Goal: Transaction & Acquisition: Purchase product/service

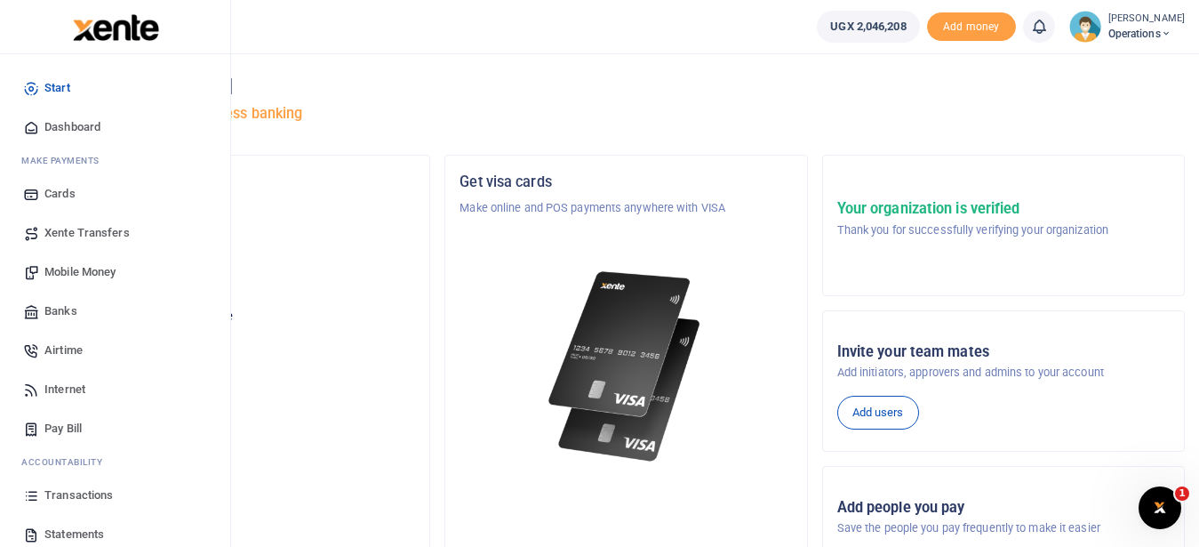
click at [94, 489] on span "Transactions" at bounding box center [78, 495] width 68 height 18
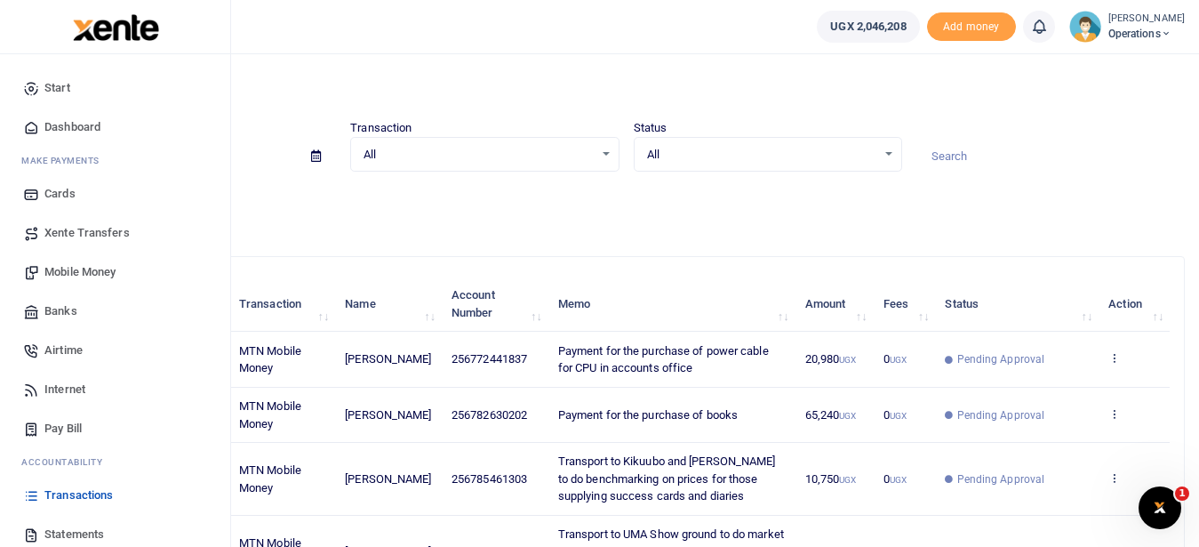
click at [116, 276] on span "Mobile Money" at bounding box center [79, 272] width 71 height 18
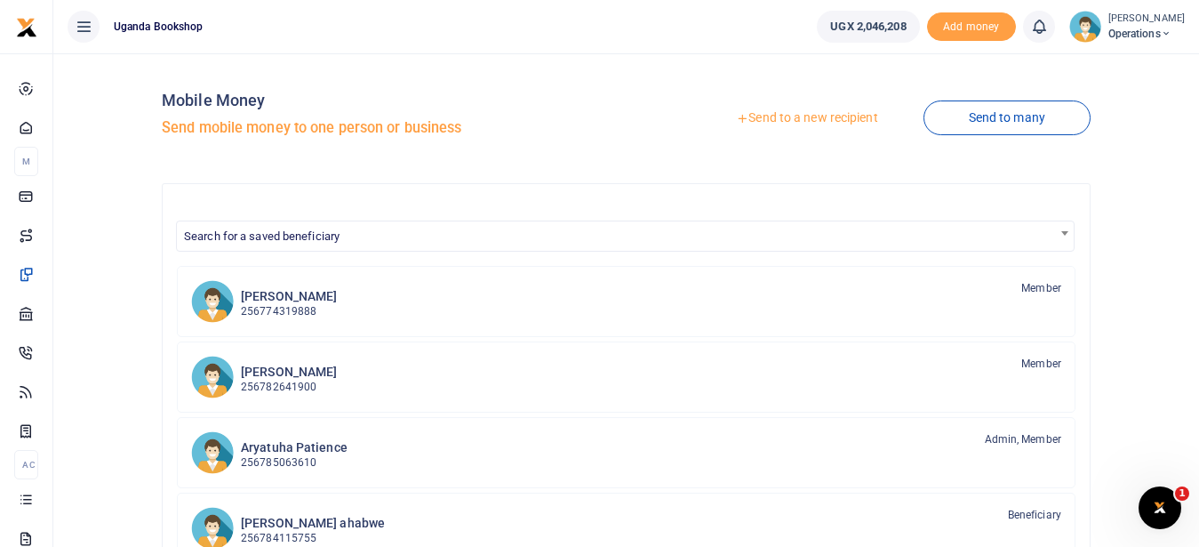
click at [837, 119] on link "Send to a new recipient" at bounding box center [807, 118] width 232 height 32
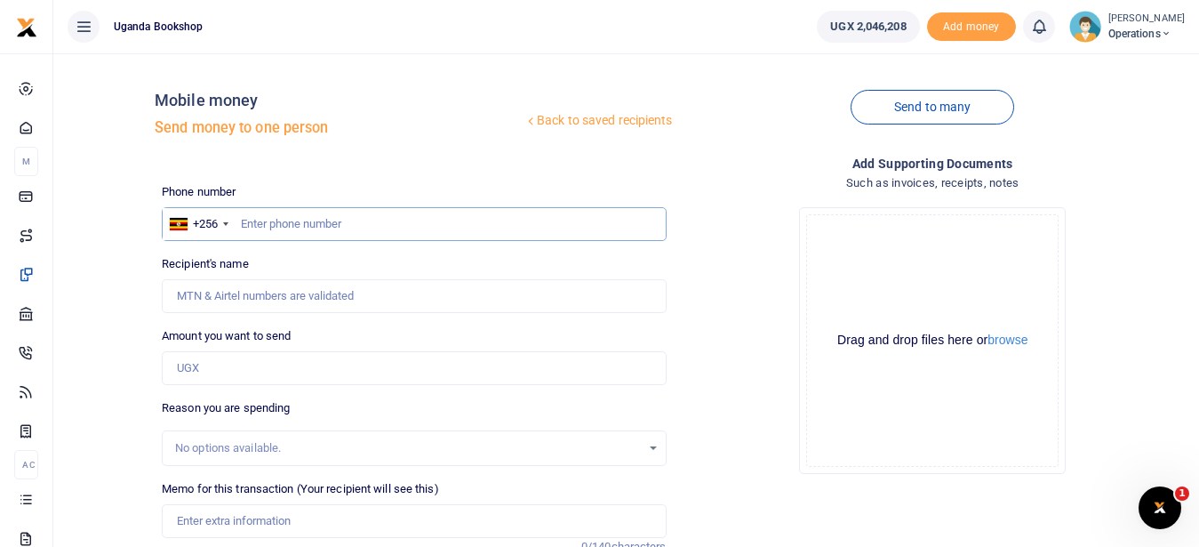
click at [261, 223] on input "text" at bounding box center [414, 224] width 504 height 34
type input "0705038858"
type input "Rittah Mbabazi"
type input "0705038858"
click at [204, 368] on input "Amount you want to send" at bounding box center [414, 368] width 504 height 34
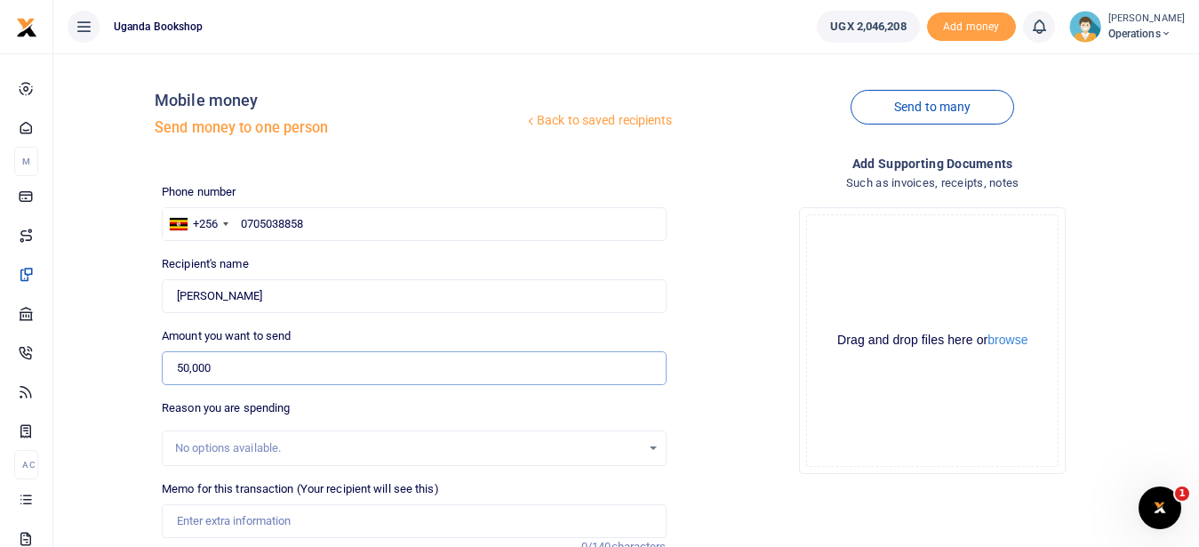
type input "50,000"
click at [193, 522] on input "Memo for this transaction (Your recipient will see this)" at bounding box center [414, 521] width 504 height 34
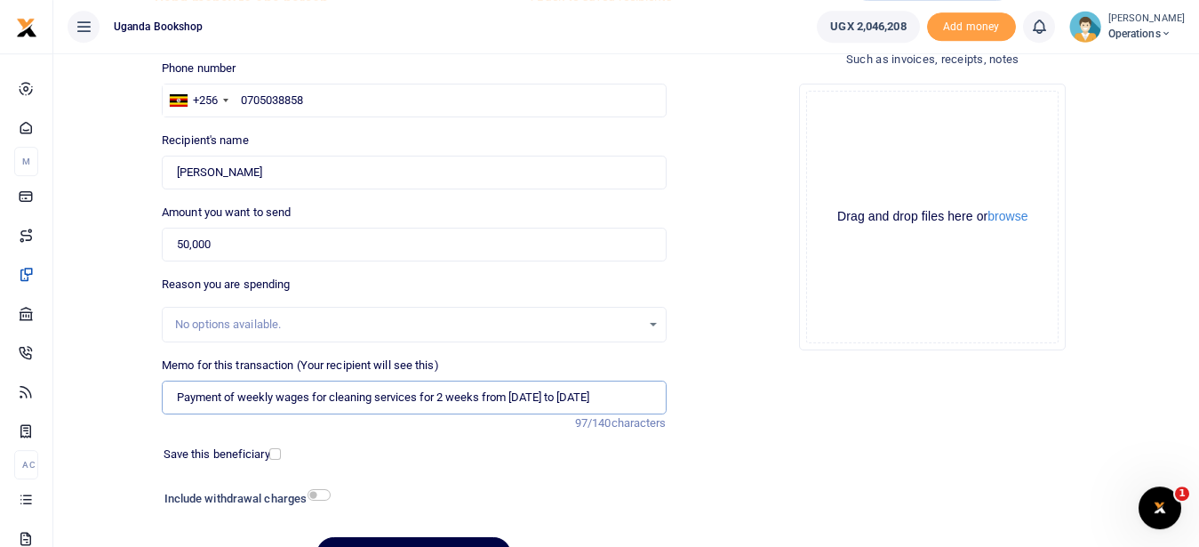
scroll to position [223, 0]
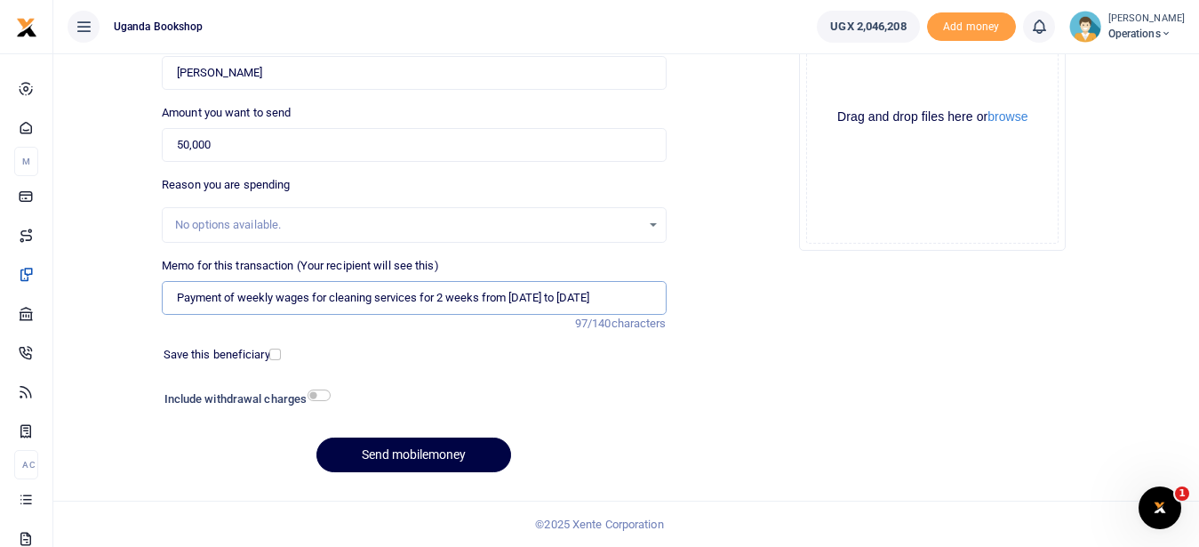
type input "Payment of weekly wages for cleaning services for 2 weeks from 29th september t…"
click at [313, 394] on input "checkbox" at bounding box center [319, 395] width 23 height 12
checkbox input "true"
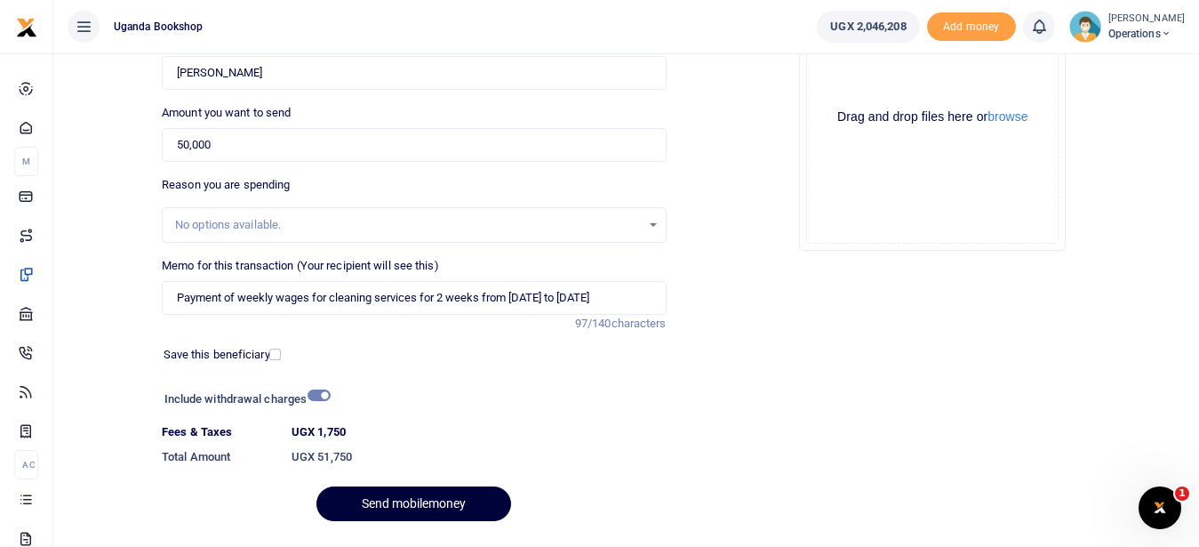
click at [418, 503] on button "Send mobilemoney" at bounding box center [413, 503] width 195 height 35
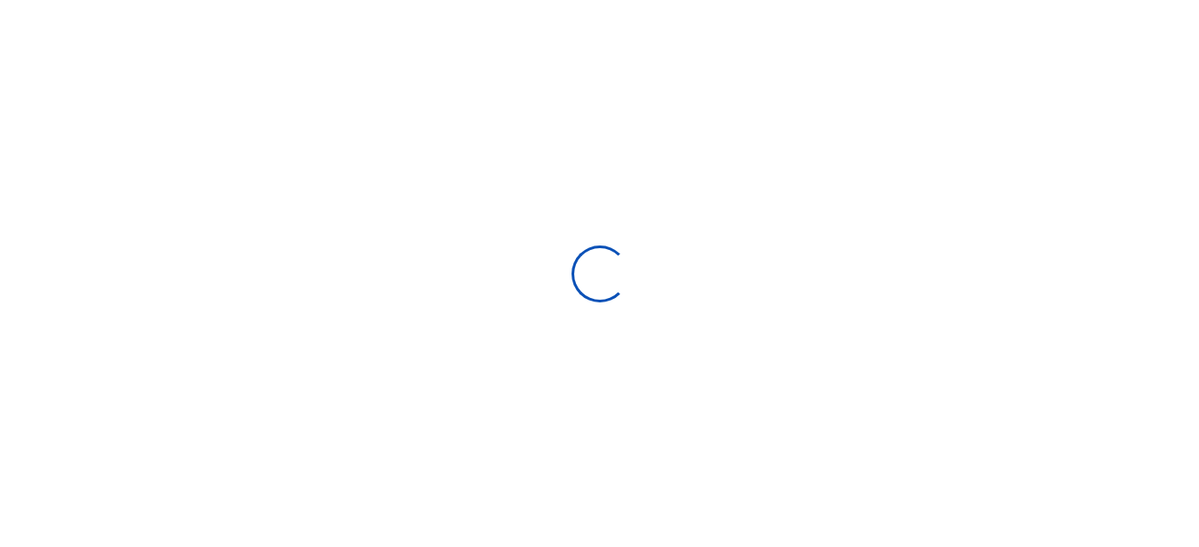
select select "Loading bundles"
select select
